Goal: Check status: Check status

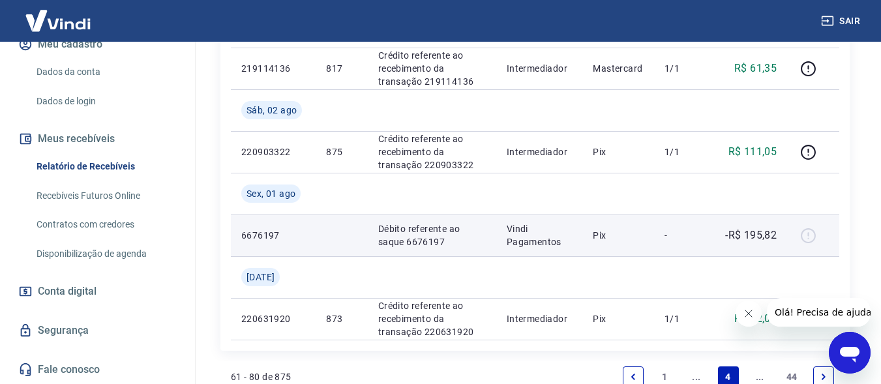
scroll to position [1223, 0]
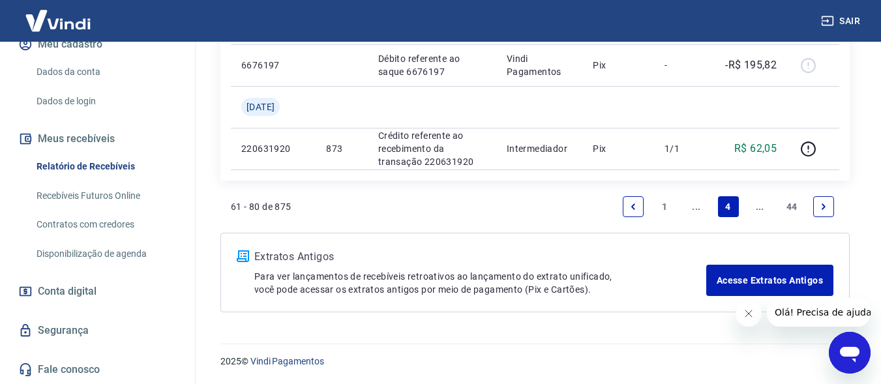
click at [636, 209] on icon "Previous page" at bounding box center [632, 206] width 9 height 9
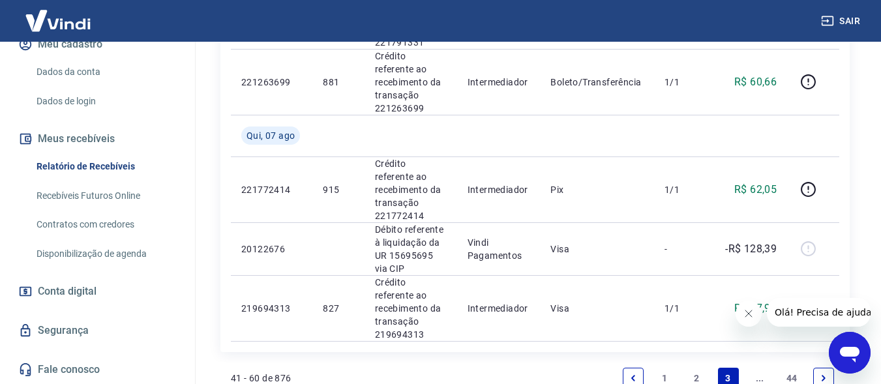
scroll to position [1317, 0]
click at [692, 366] on link "2" at bounding box center [696, 376] width 21 height 21
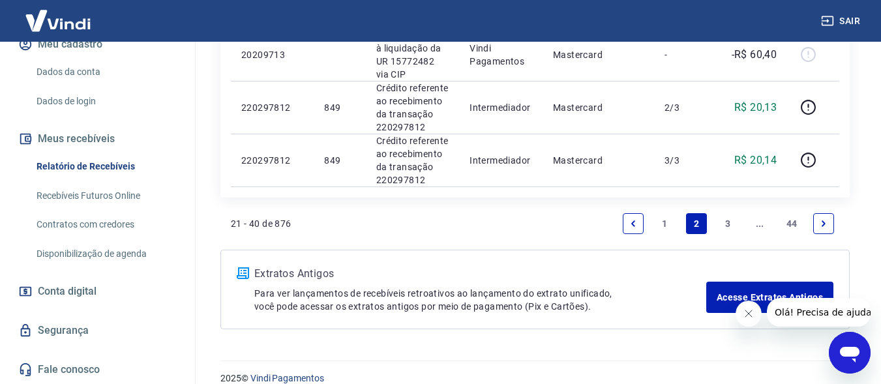
scroll to position [1339, 0]
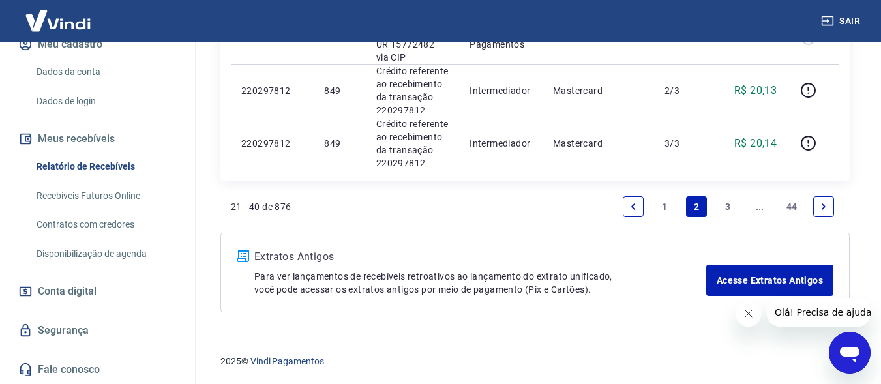
click at [723, 208] on link "3" at bounding box center [728, 206] width 21 height 21
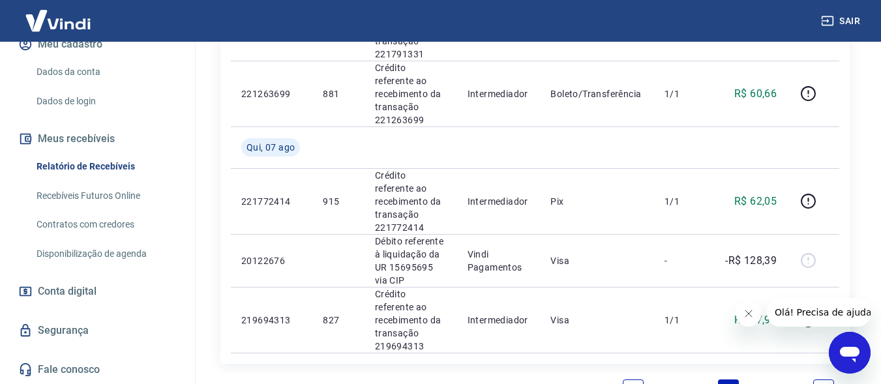
scroll to position [1317, 0]
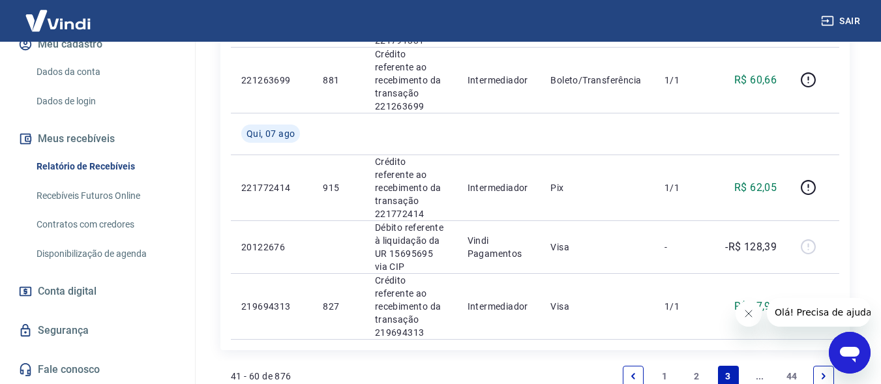
click at [632, 372] on icon "Previous page" at bounding box center [632, 376] width 9 height 9
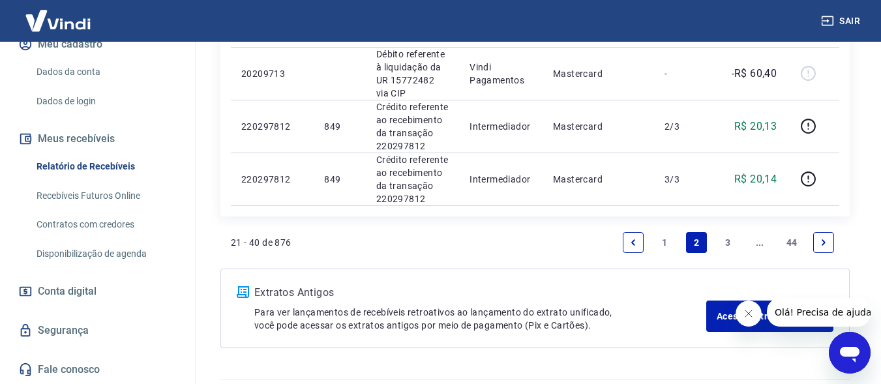
scroll to position [1339, 0]
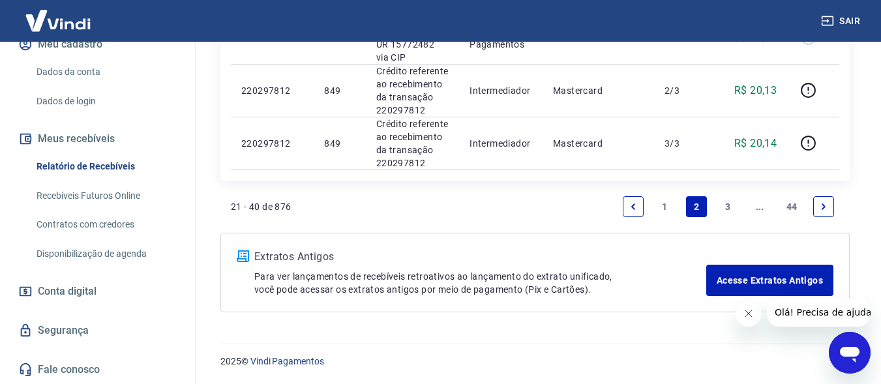
click at [630, 204] on icon "Previous page" at bounding box center [632, 206] width 9 height 9
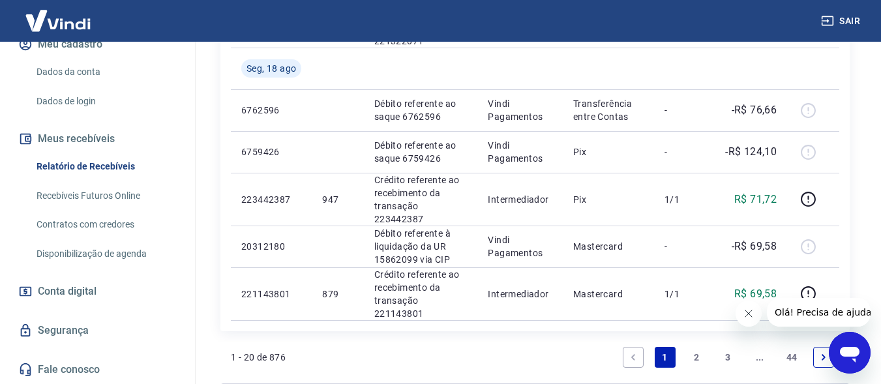
scroll to position [1015, 0]
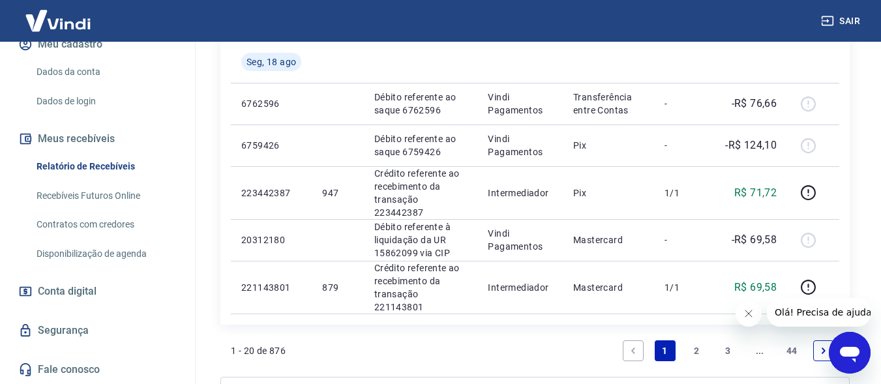
click at [692, 340] on link "2" at bounding box center [696, 350] width 21 height 21
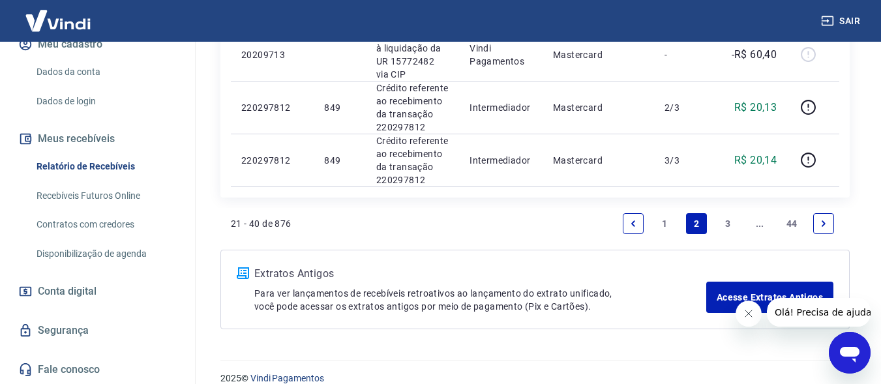
scroll to position [1339, 0]
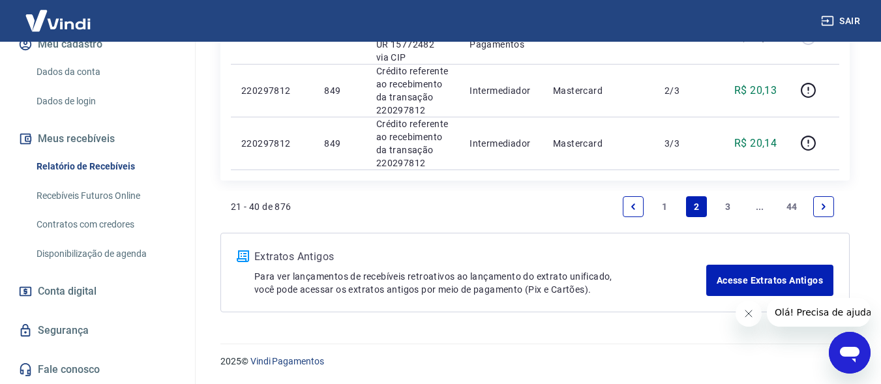
click at [633, 203] on icon "Previous page" at bounding box center [632, 206] width 9 height 9
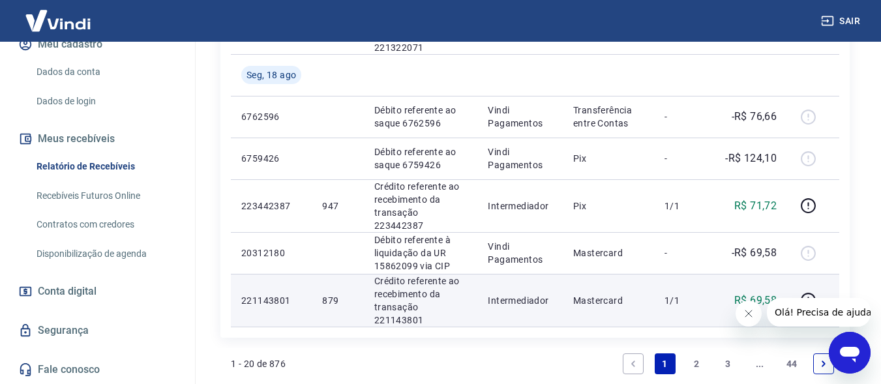
scroll to position [1015, 0]
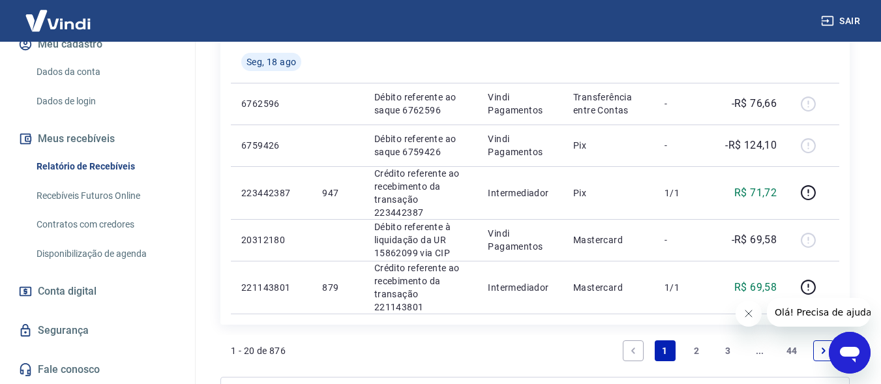
click at [697, 340] on link "2" at bounding box center [696, 350] width 21 height 21
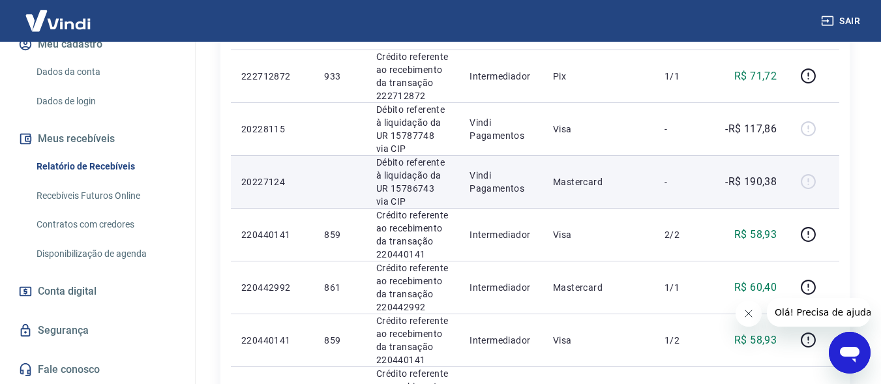
scroll to position [847, 0]
